Goal: Obtain resource: Download file/media

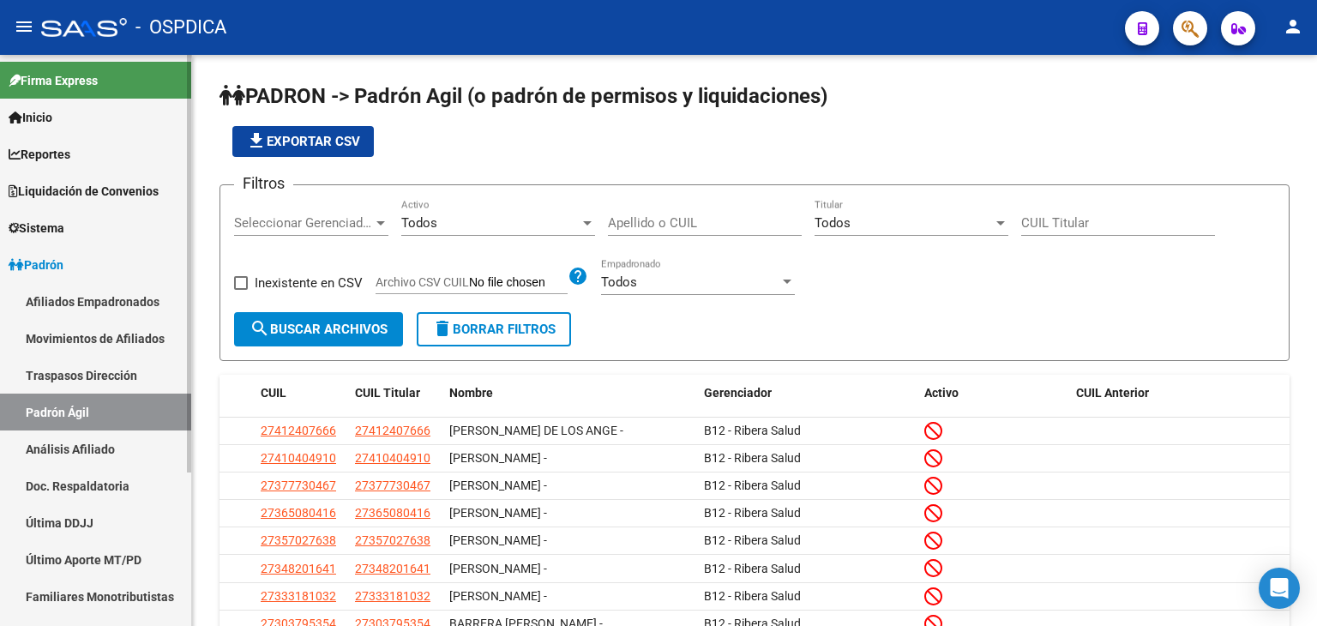
click at [81, 299] on link "Afiliados Empadronados" at bounding box center [95, 301] width 191 height 37
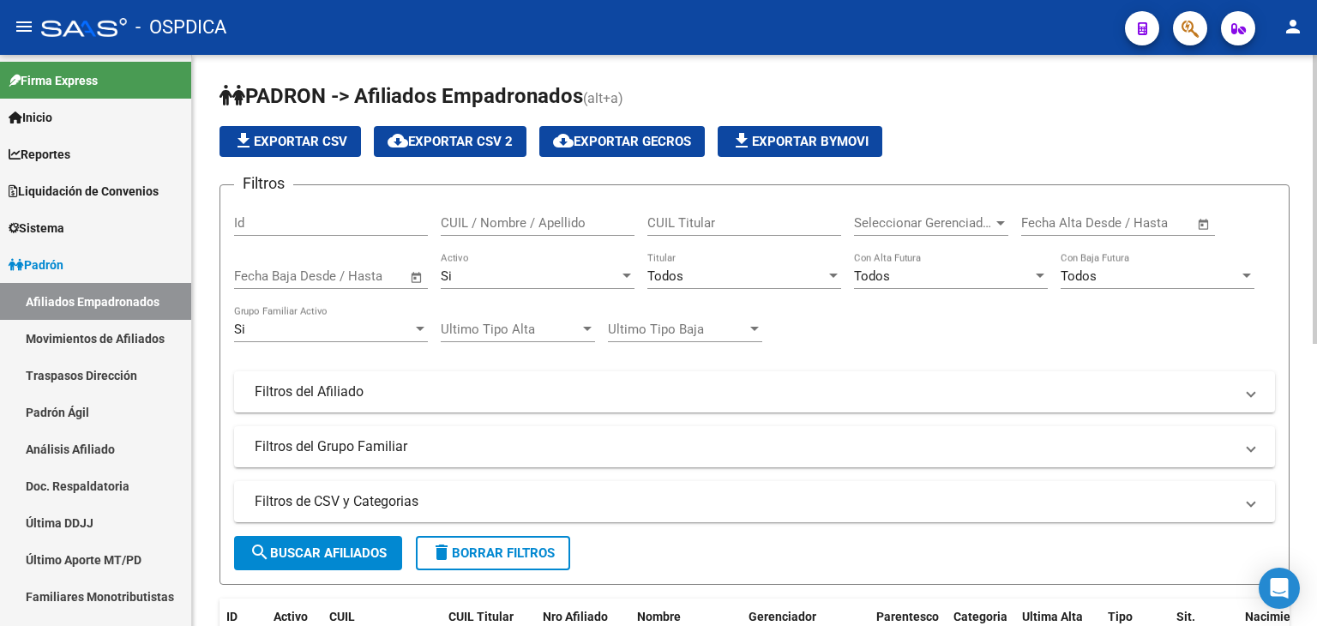
click at [827, 269] on div at bounding box center [832, 276] width 15 height 14
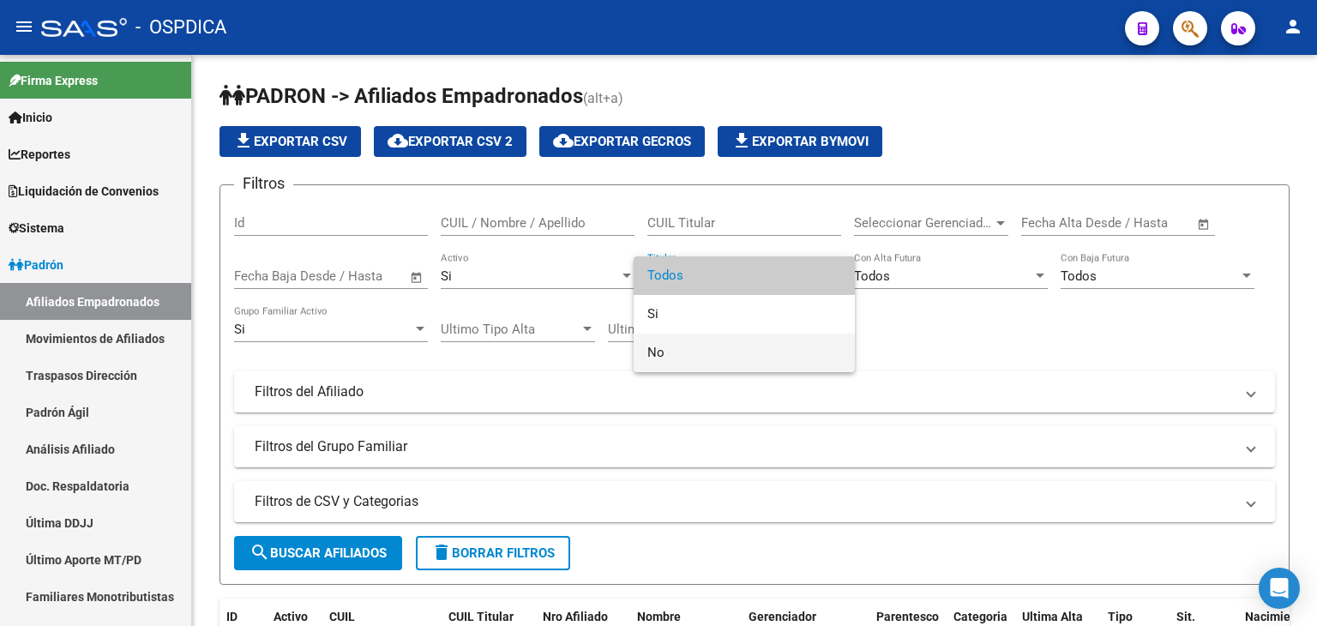
click at [708, 351] on span "No" at bounding box center [744, 352] width 194 height 39
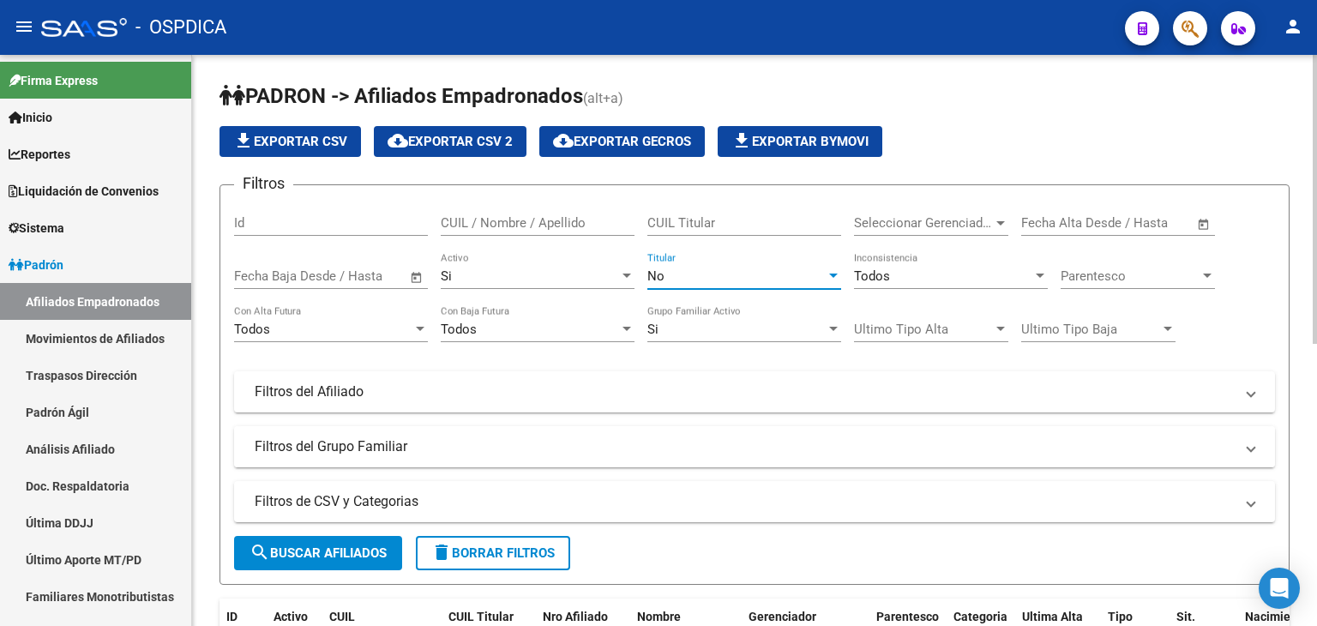
click at [1250, 442] on span at bounding box center [1250, 446] width 7 height 19
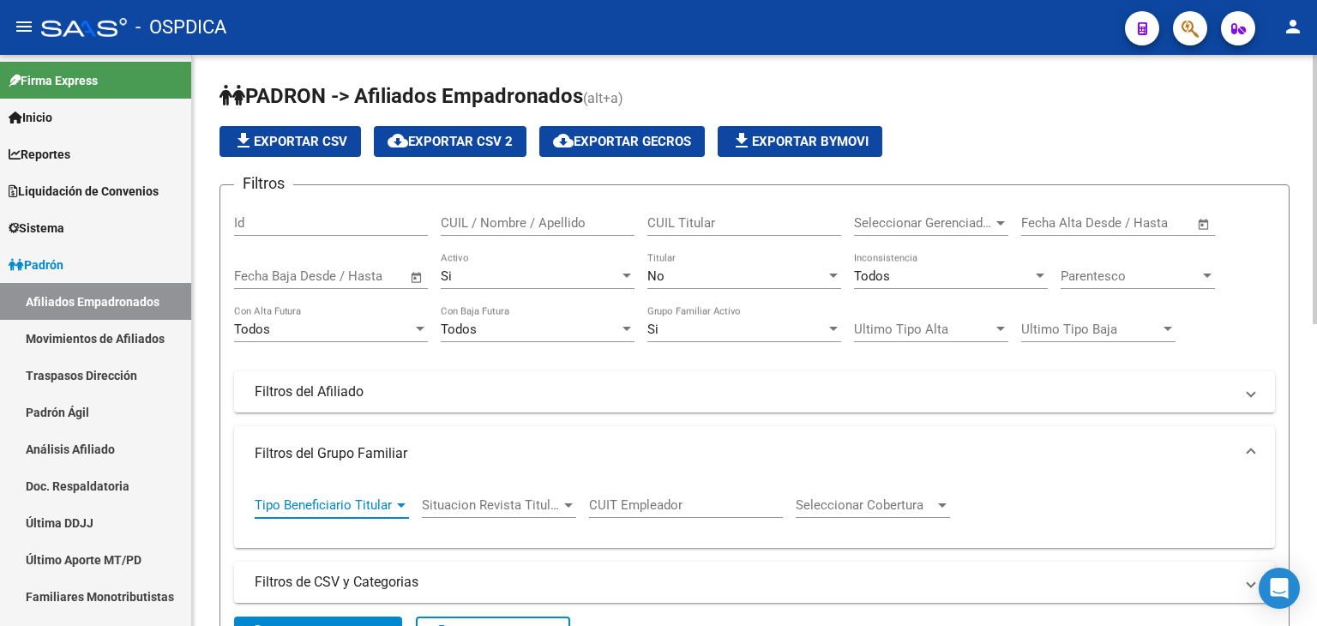
click at [399, 503] on div at bounding box center [401, 505] width 9 height 4
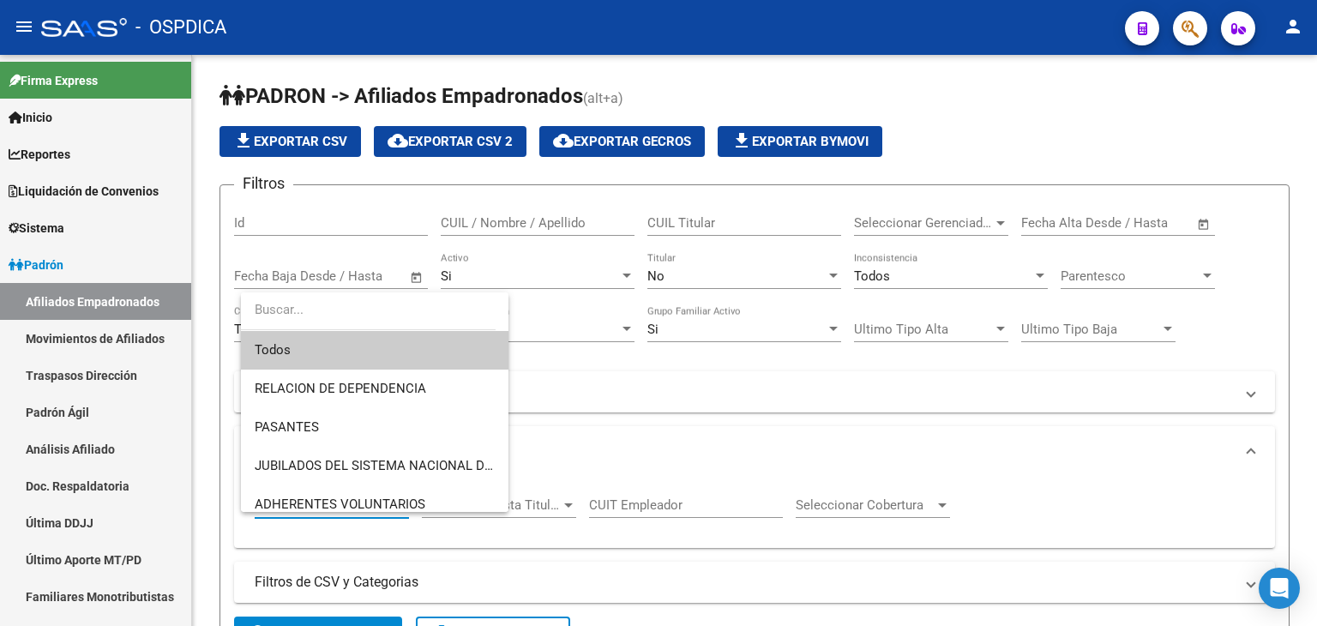
click at [704, 455] on div at bounding box center [658, 313] width 1317 height 626
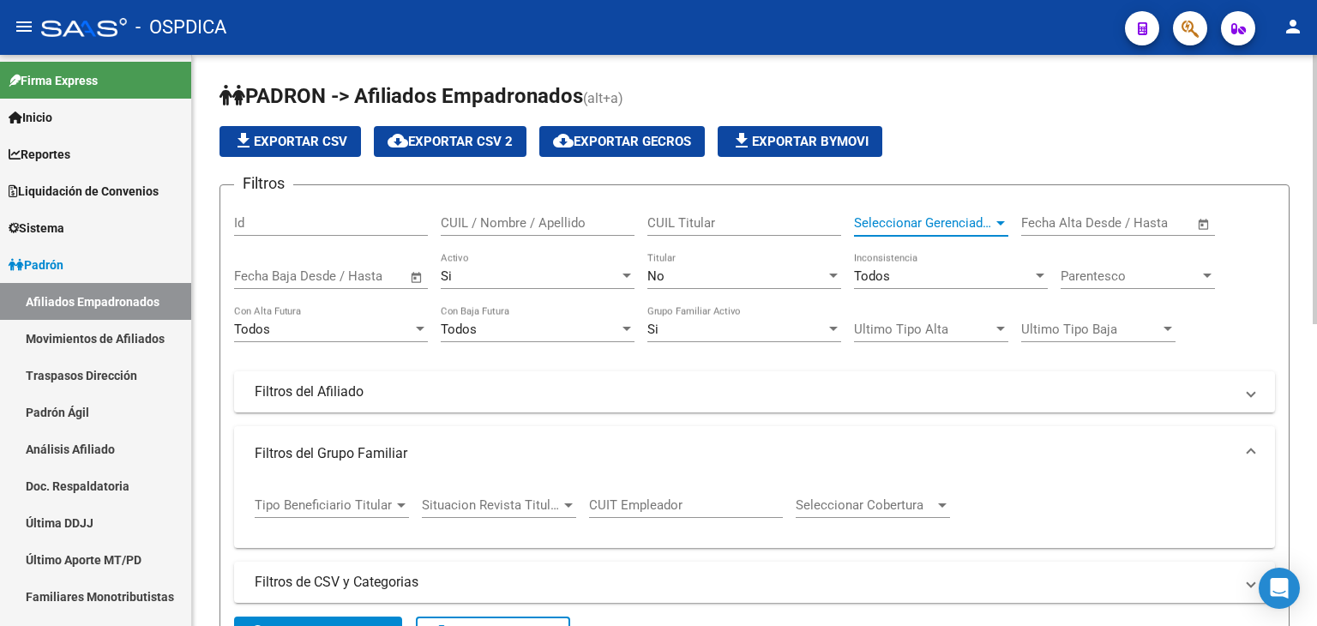
click at [999, 221] on div at bounding box center [1000, 223] width 9 height 4
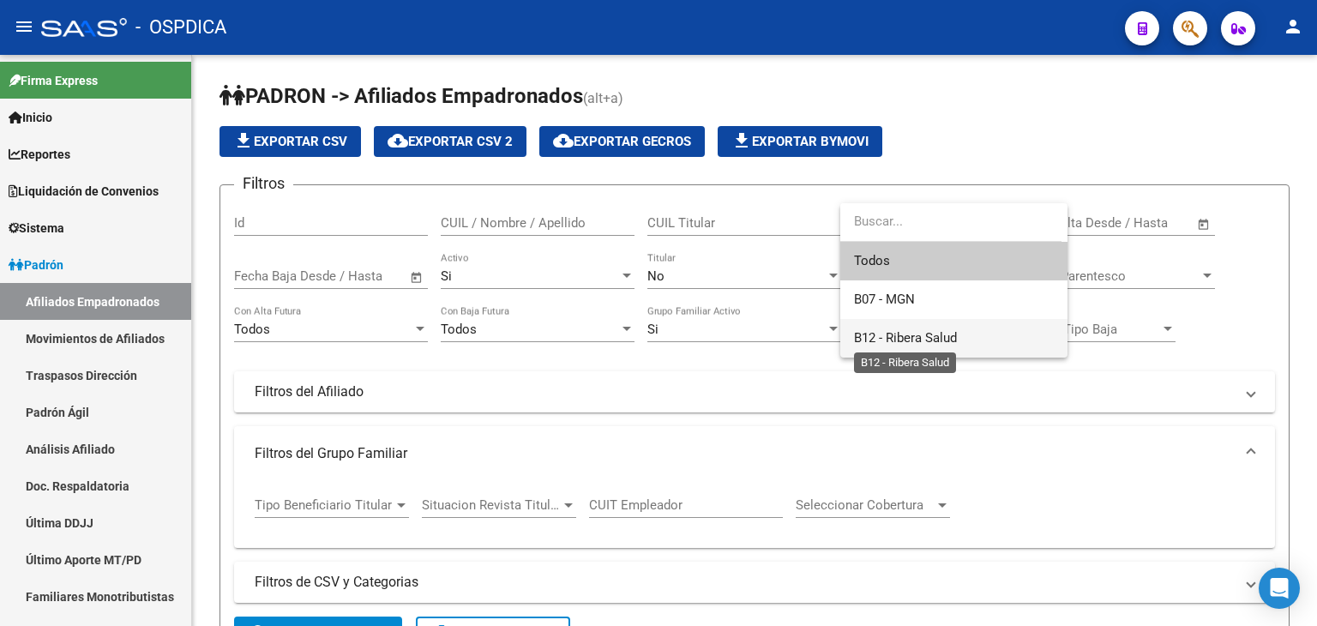
click at [917, 337] on span "B12 - Ribera Salud" at bounding box center [905, 337] width 103 height 15
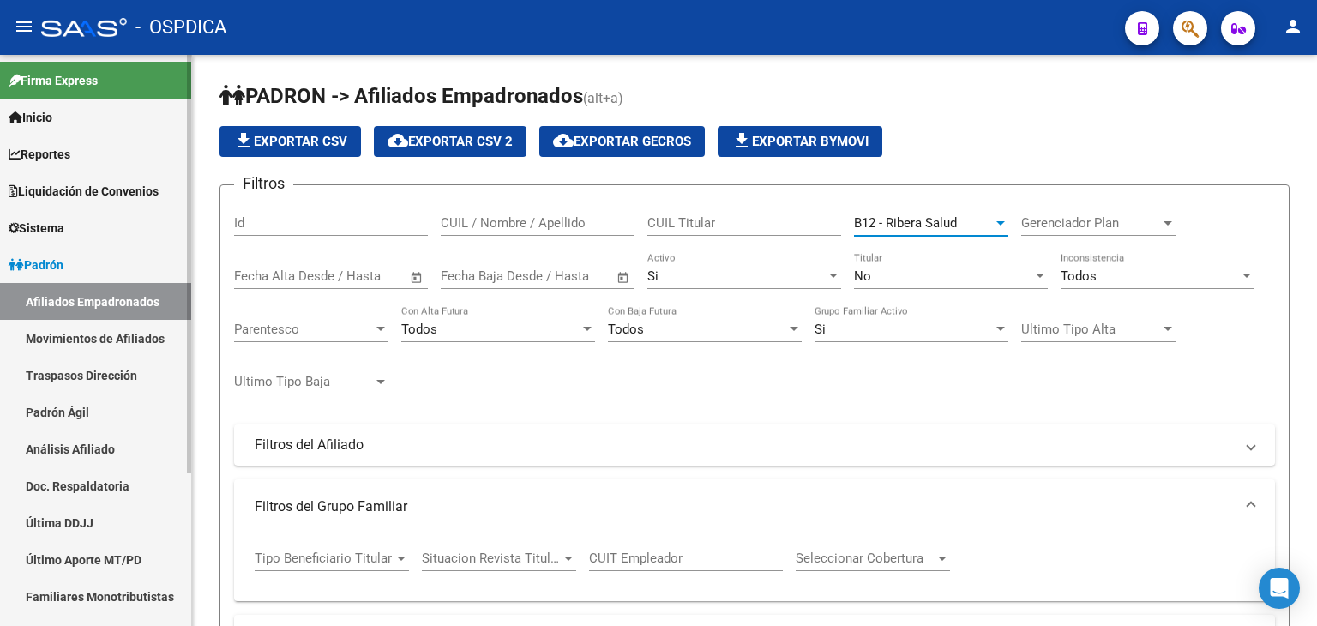
click at [88, 333] on link "Movimientos de Afiliados" at bounding box center [95, 338] width 191 height 37
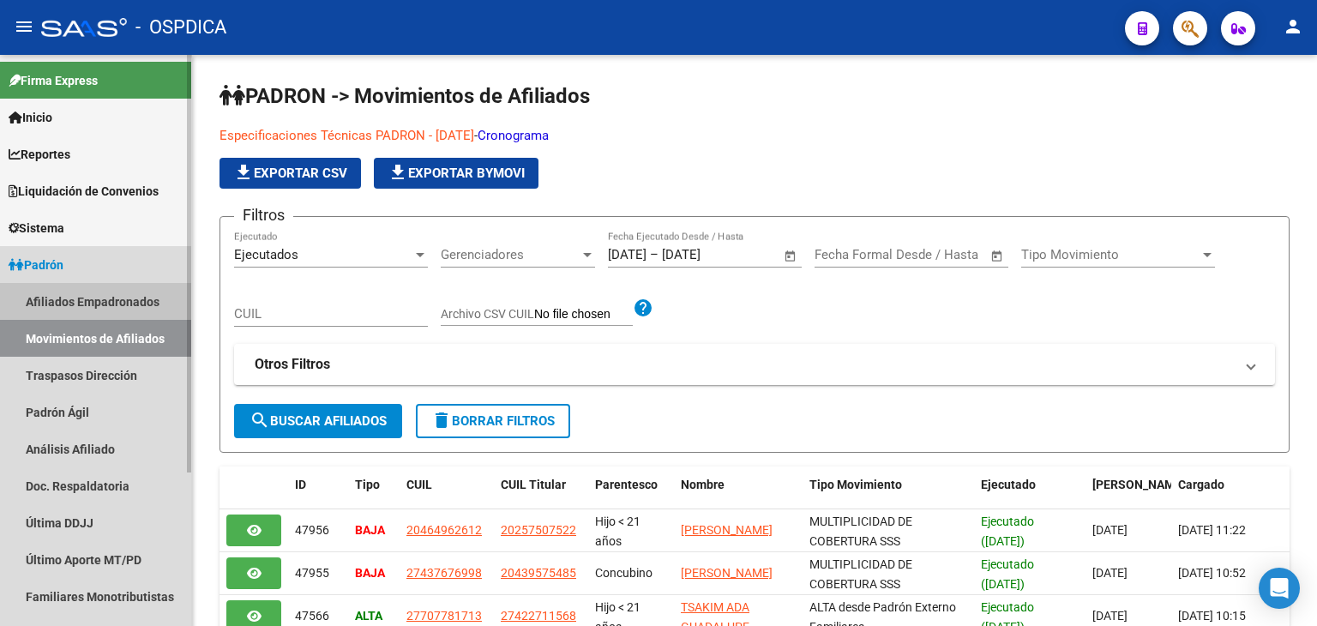
click at [91, 296] on link "Afiliados Empadronados" at bounding box center [95, 301] width 191 height 37
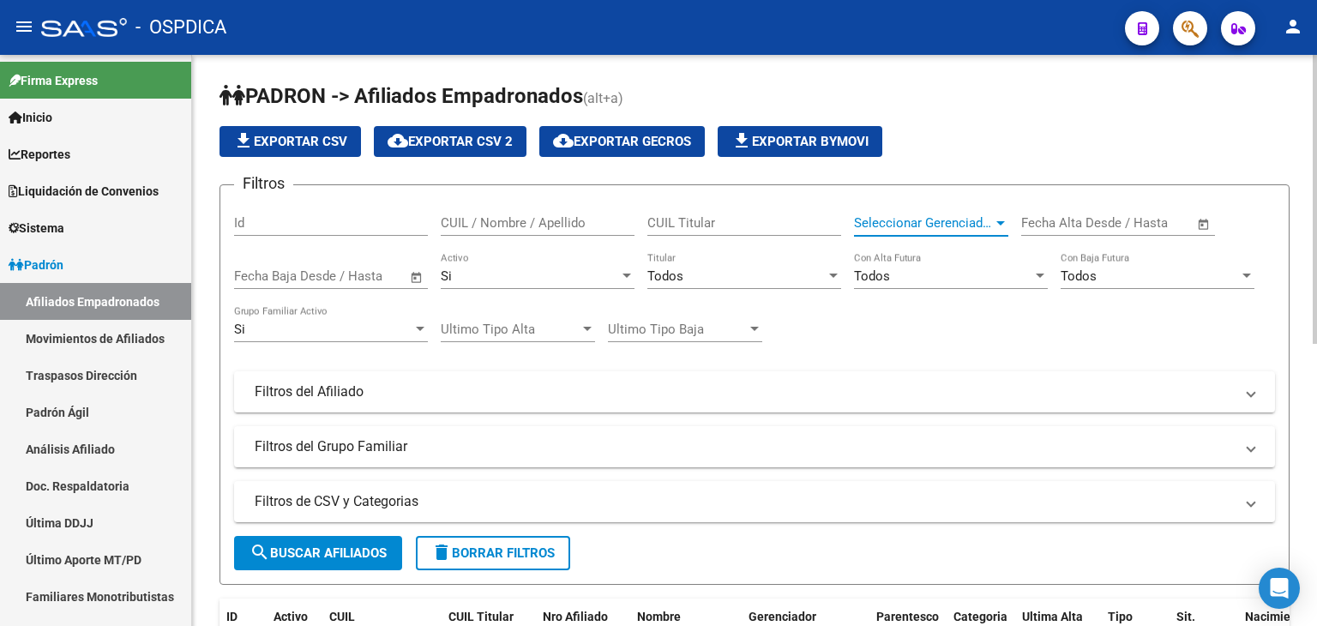
click at [999, 221] on div at bounding box center [1000, 223] width 9 height 4
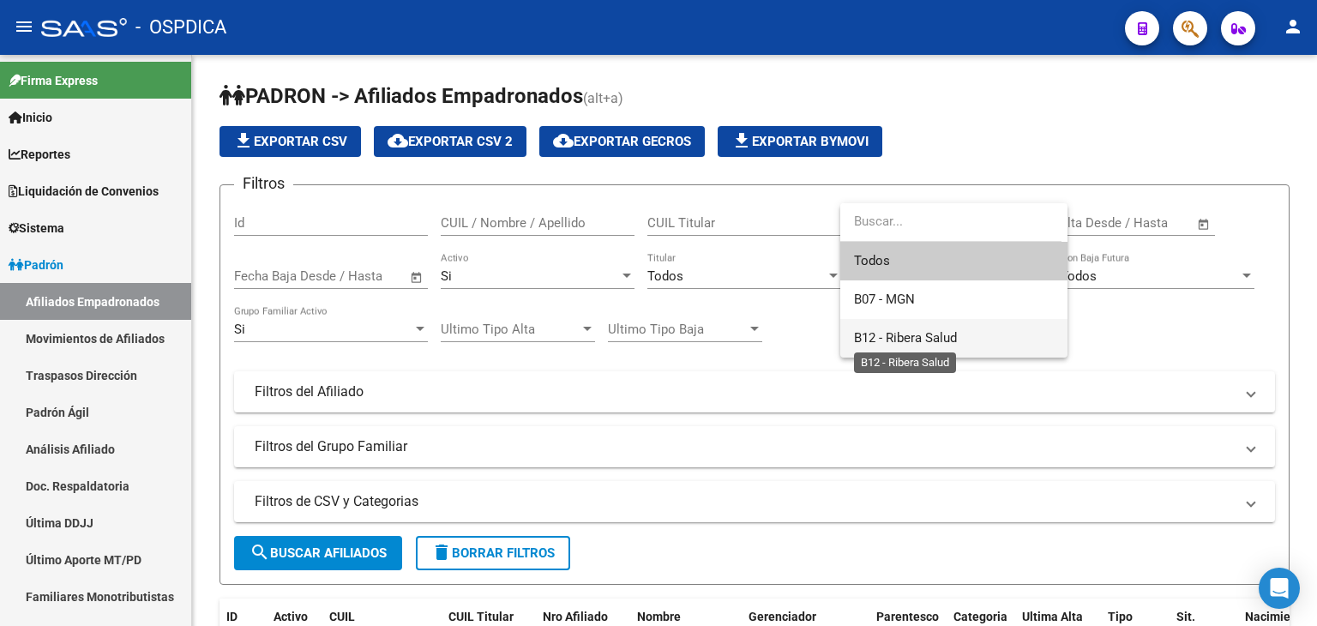
click at [912, 330] on span "B12 - Ribera Salud" at bounding box center [905, 337] width 103 height 15
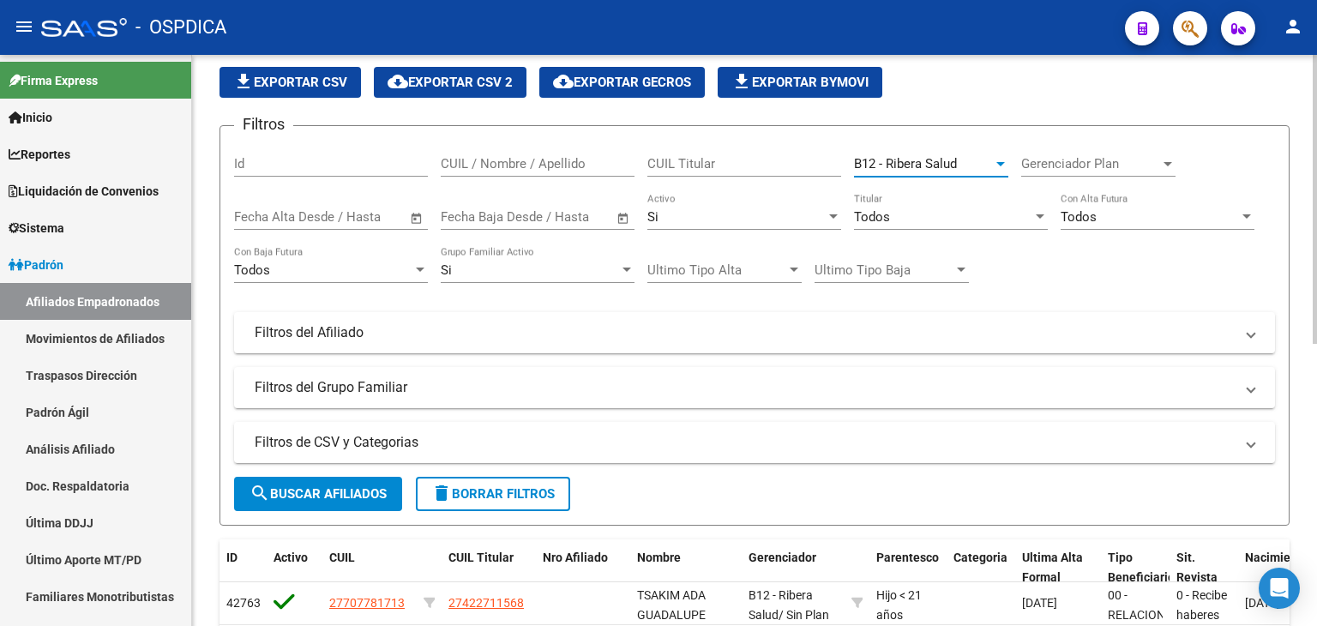
scroll to position [86, 0]
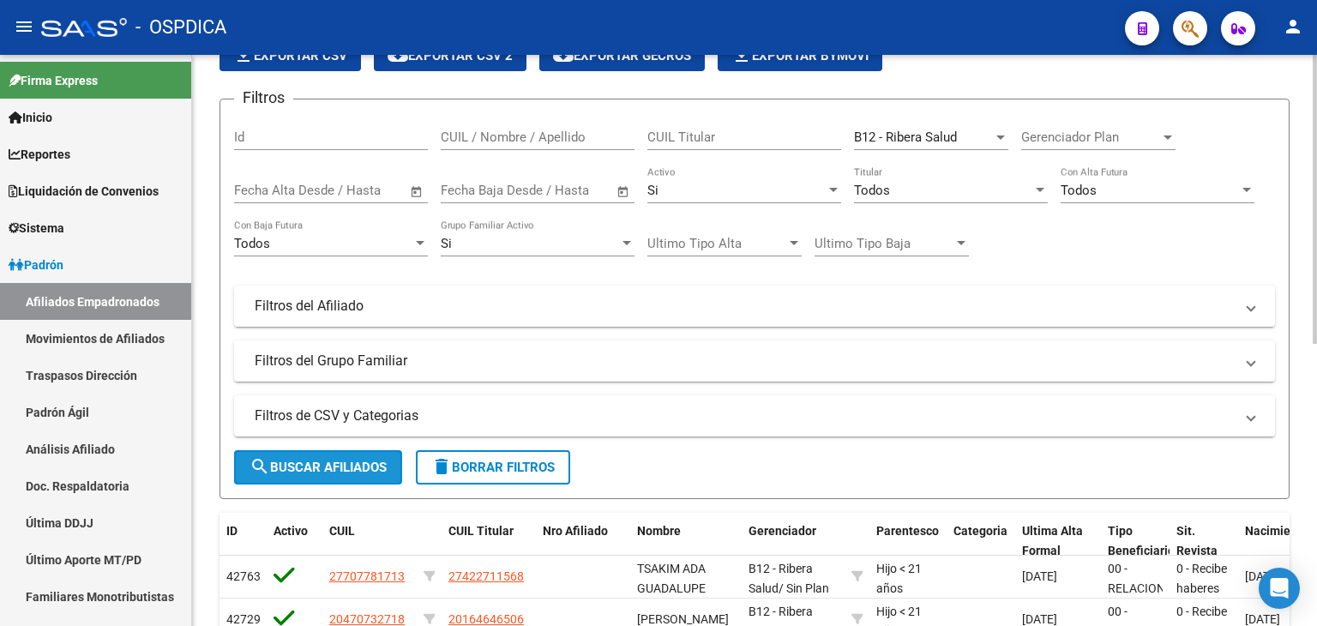
click at [353, 465] on span "search Buscar Afiliados" at bounding box center [317, 466] width 137 height 15
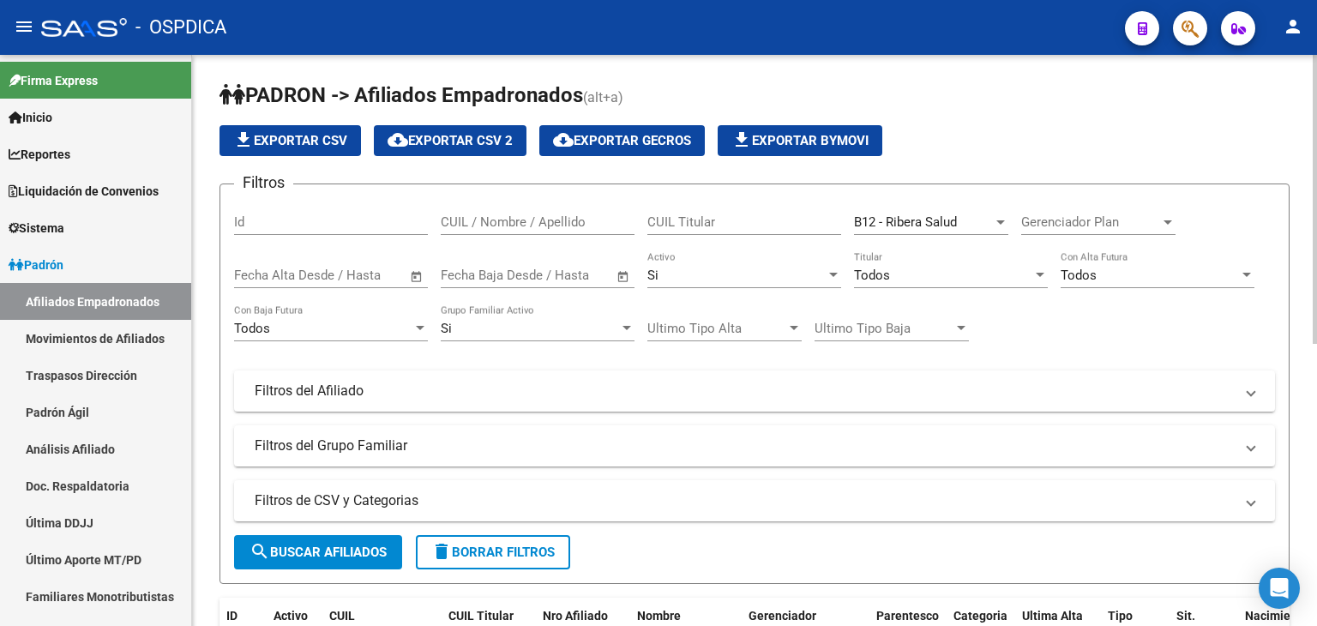
scroll to position [0, 0]
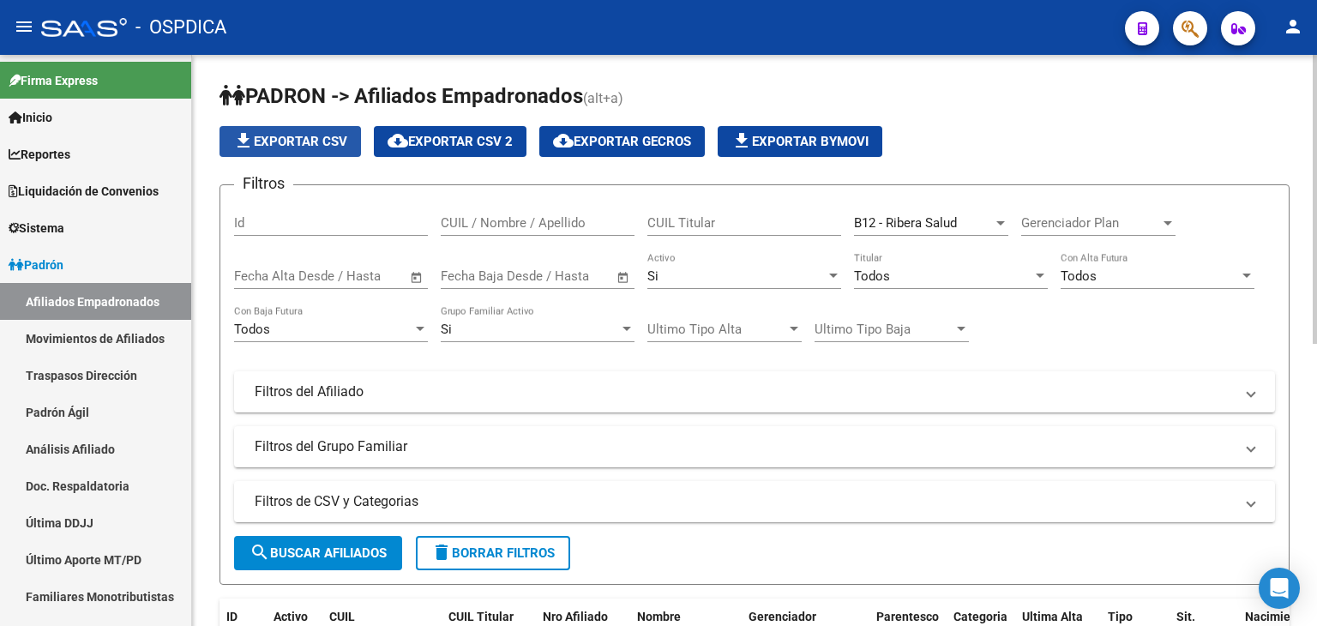
click at [307, 137] on span "file_download Exportar CSV" at bounding box center [290, 141] width 114 height 15
click at [417, 323] on div at bounding box center [419, 329] width 15 height 14
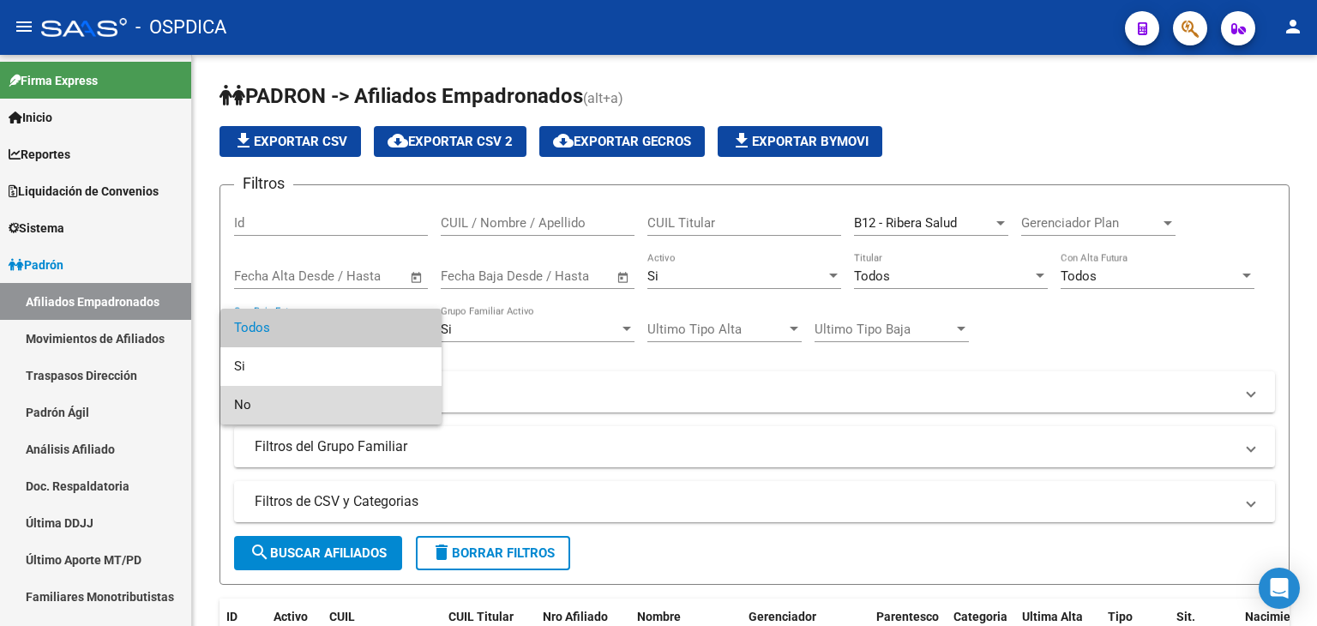
click at [319, 398] on span "No" at bounding box center [331, 405] width 194 height 39
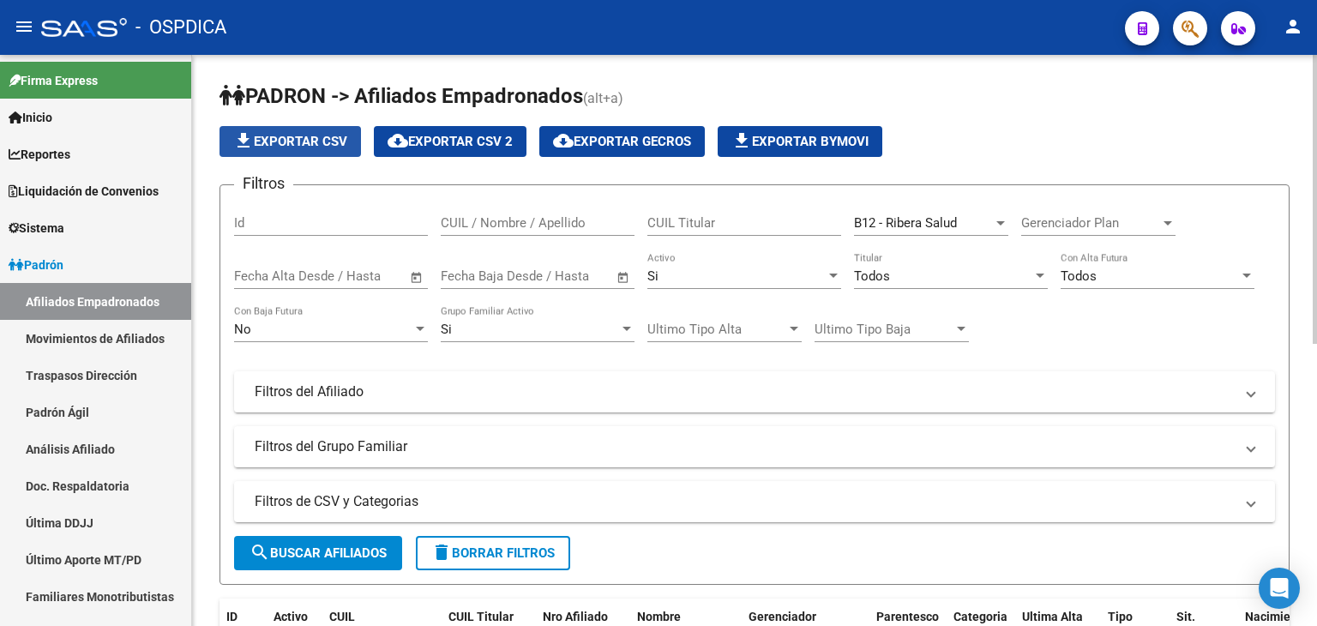
click at [333, 139] on span "file_download Exportar CSV" at bounding box center [290, 141] width 114 height 15
